Goal: Check status: Check status

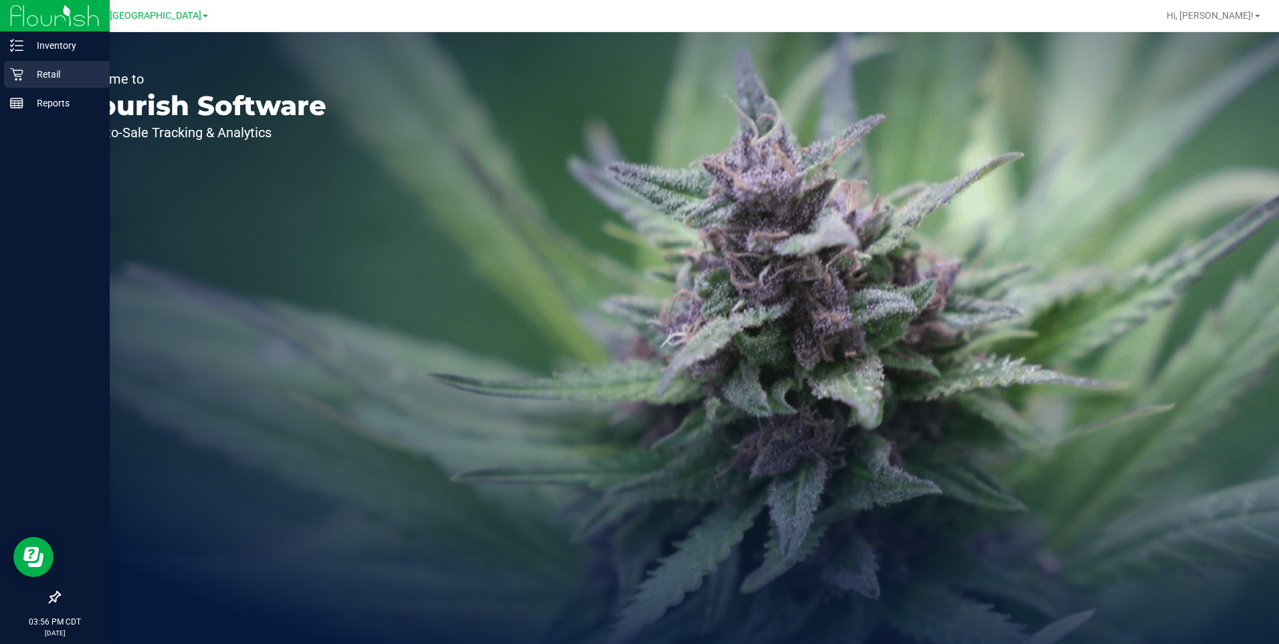
click at [47, 75] on p "Retail" at bounding box center [63, 74] width 80 height 16
click at [62, 72] on p "Retail" at bounding box center [63, 74] width 80 height 16
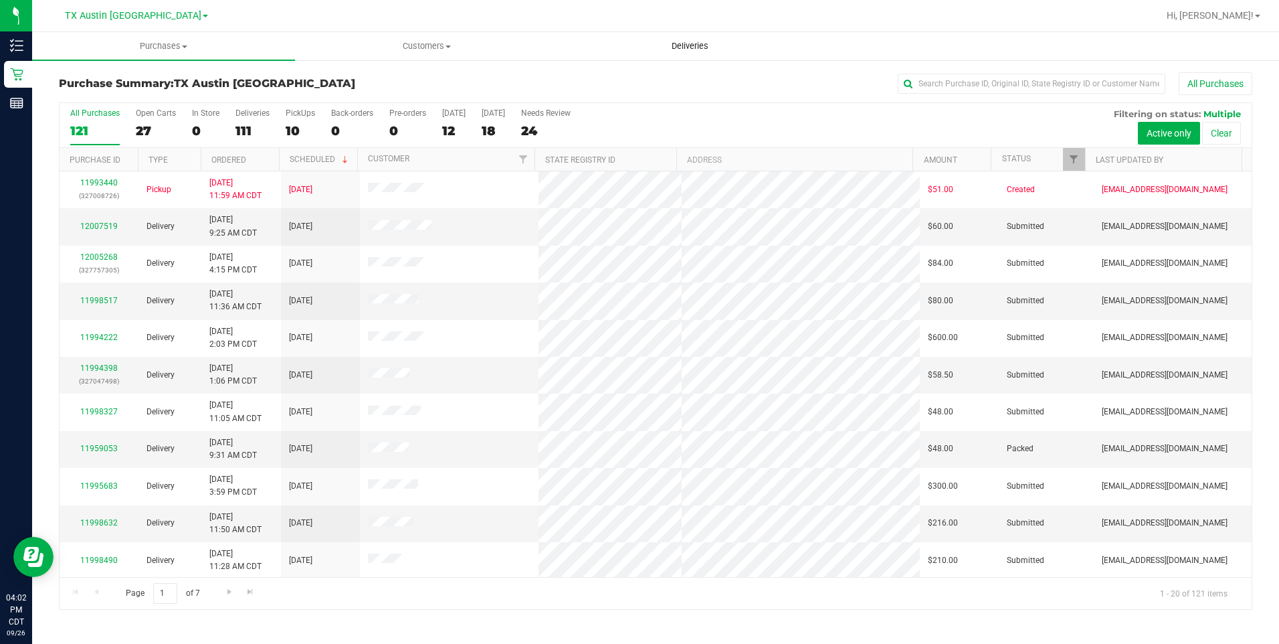
click at [696, 47] on span "Deliveries" at bounding box center [690, 46] width 73 height 12
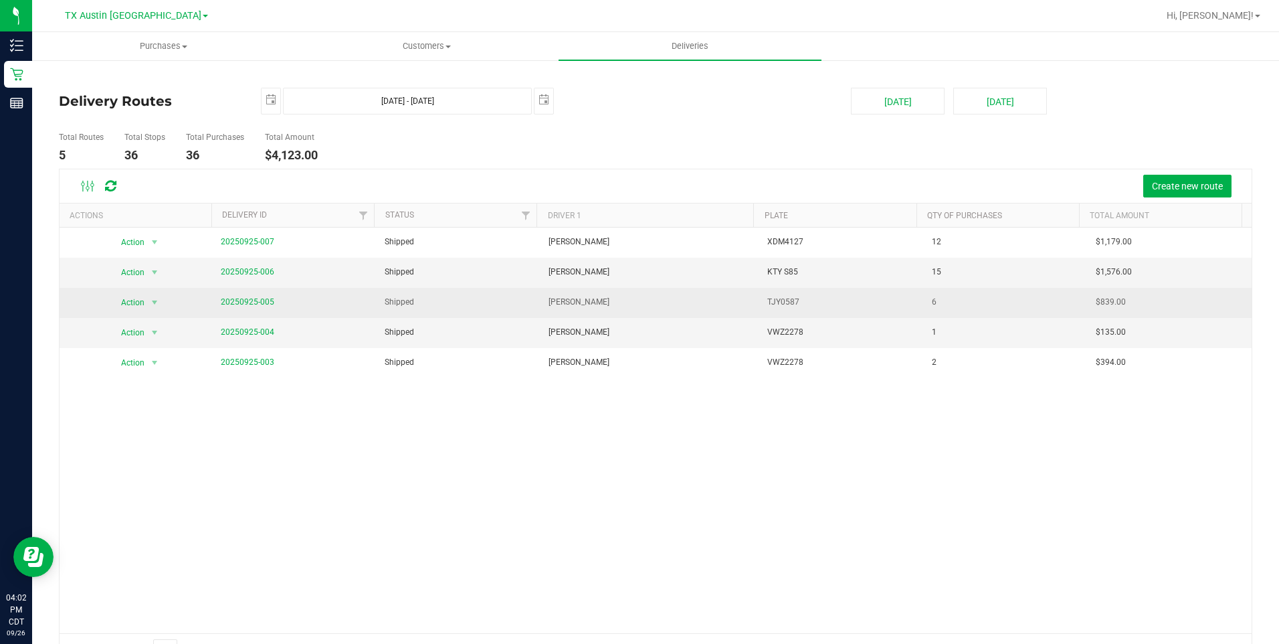
click at [236, 307] on span "20250925-005" at bounding box center [248, 302] width 54 height 13
click at [255, 301] on link "20250925-005" at bounding box center [248, 301] width 54 height 9
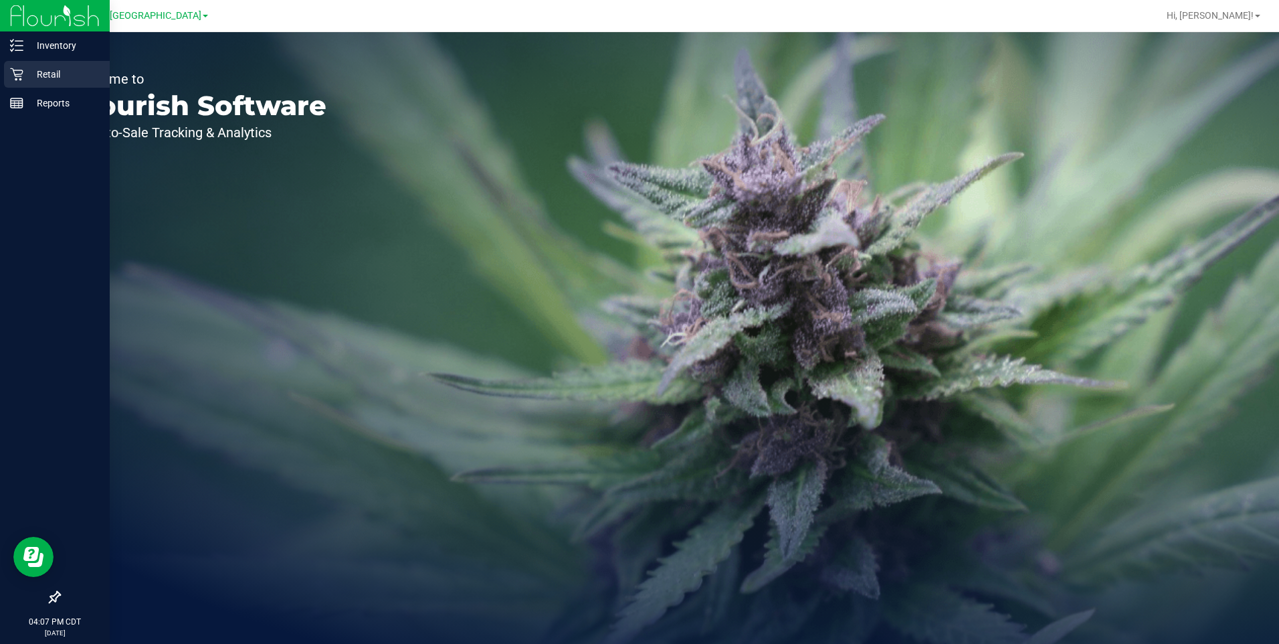
click at [49, 77] on p "Retail" at bounding box center [63, 74] width 80 height 16
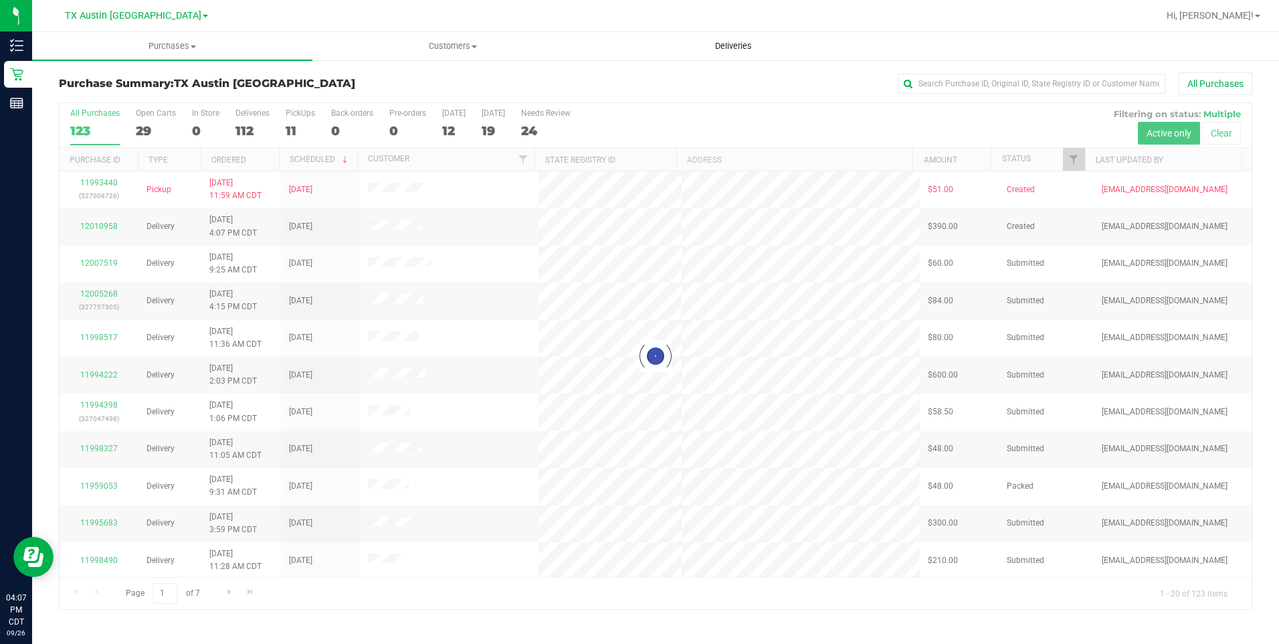
click at [737, 43] on span "Deliveries" at bounding box center [733, 46] width 73 height 12
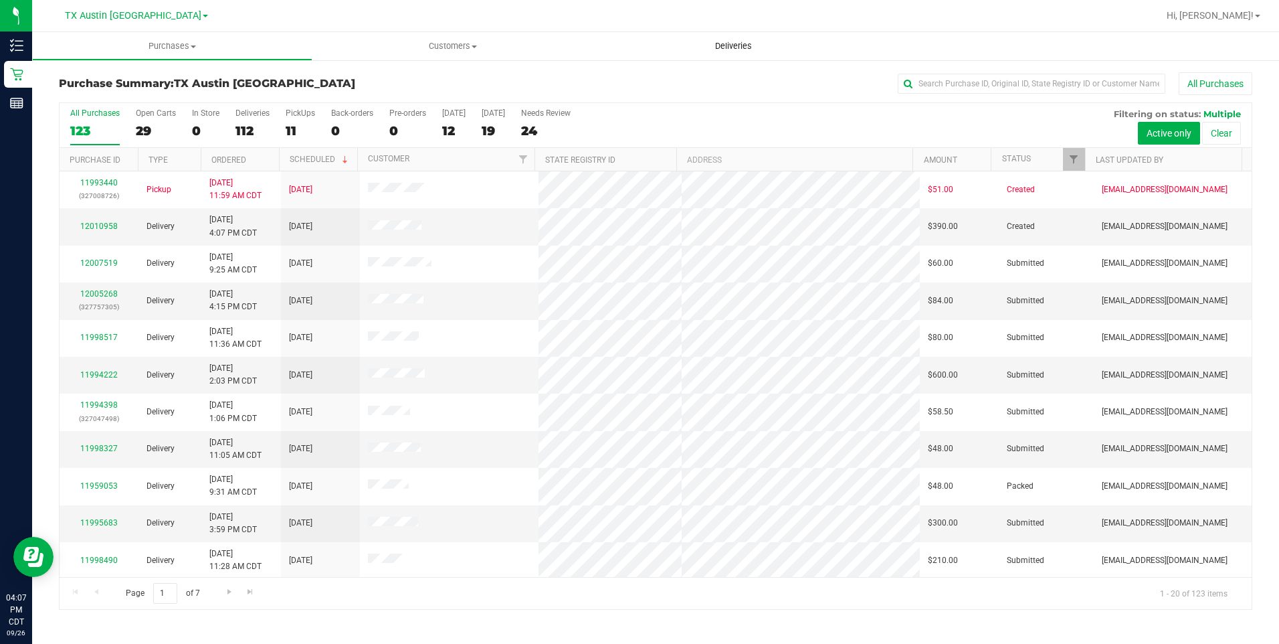
click at [739, 43] on span "Deliveries" at bounding box center [733, 46] width 73 height 12
